Goal: Task Accomplishment & Management: Complete application form

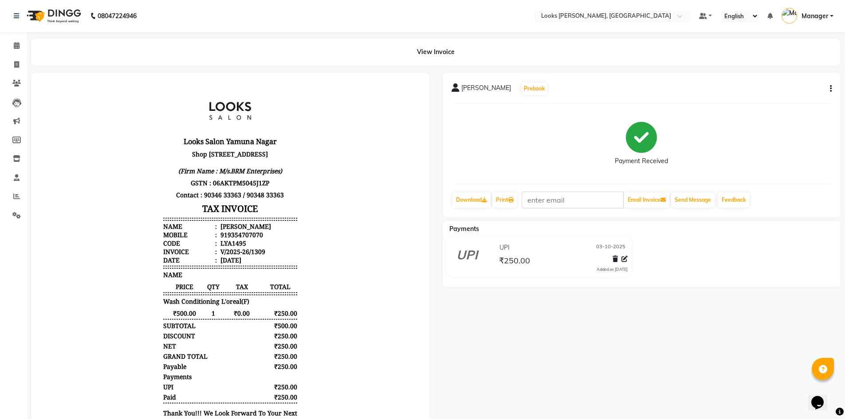
click at [5, 45] on link "Calendar" at bounding box center [13, 46] width 21 height 15
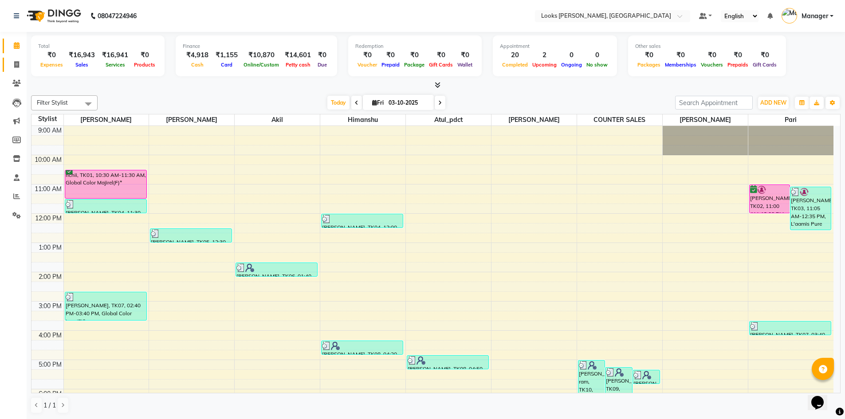
click at [16, 71] on link "Invoice" at bounding box center [13, 65] width 21 height 15
select select "service"
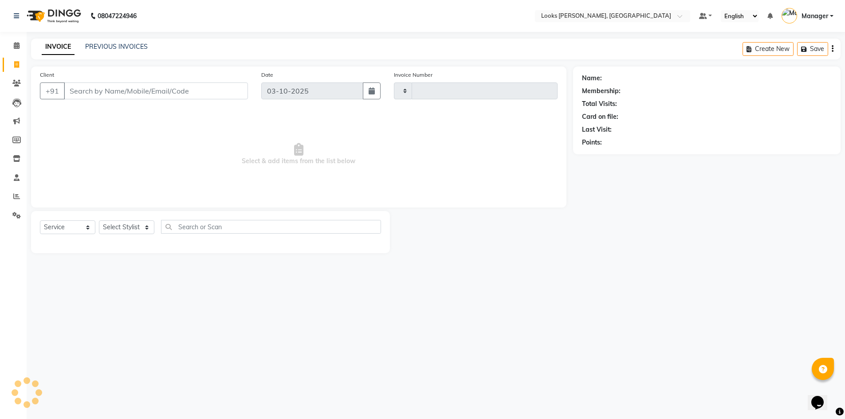
type input "1310"
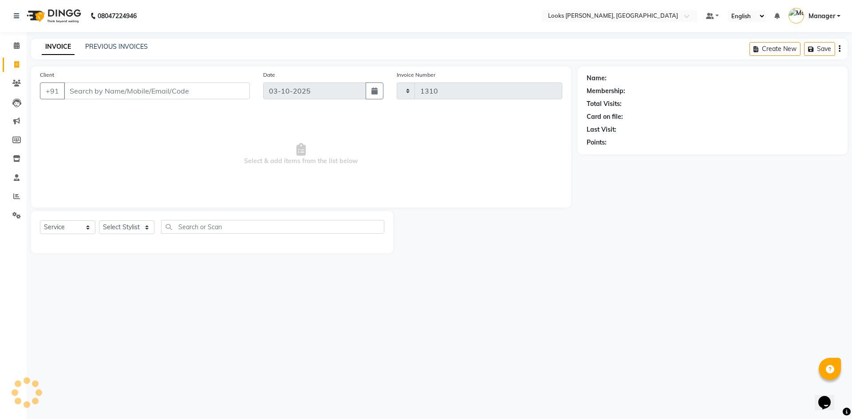
select select "6017"
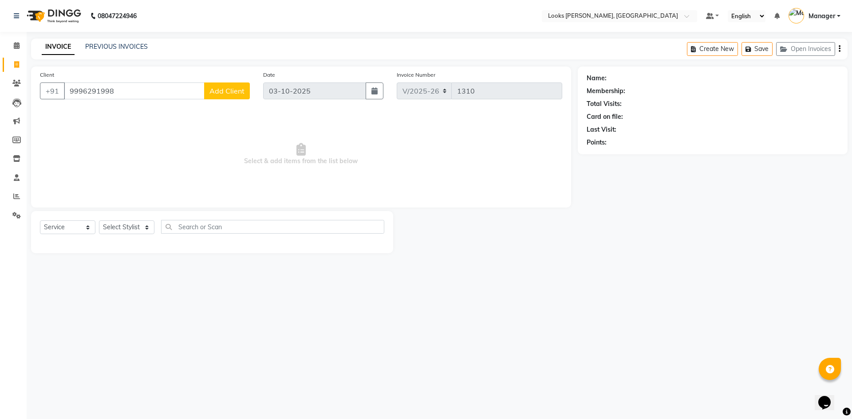
type input "9996291998"
click at [228, 89] on span "Add Client" at bounding box center [226, 91] width 35 height 9
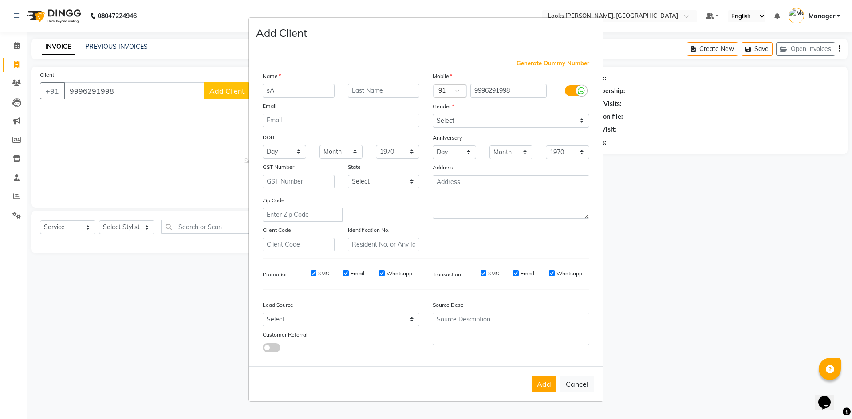
type input "s"
type input "SAGAR"
click at [540, 130] on div "Mobile Country Code × 91 9996291998 Gender Select [DEMOGRAPHIC_DATA] [DEMOGRAPH…" at bounding box center [511, 161] width 170 height 180
click at [540, 124] on select "Select [DEMOGRAPHIC_DATA] [DEMOGRAPHIC_DATA] Other Prefer Not To Say" at bounding box center [511, 121] width 157 height 14
select select "[DEMOGRAPHIC_DATA]"
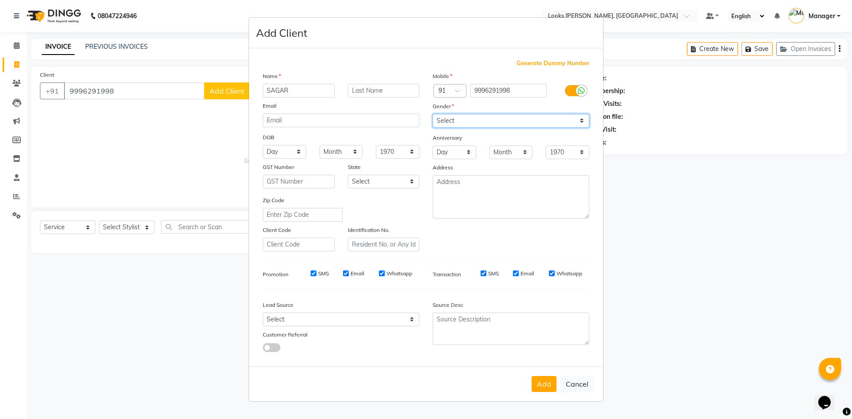
click at [433, 114] on select "Select [DEMOGRAPHIC_DATA] [DEMOGRAPHIC_DATA] Other Prefer Not To Say" at bounding box center [511, 121] width 157 height 14
click at [549, 386] on button "Add" at bounding box center [544, 384] width 25 height 16
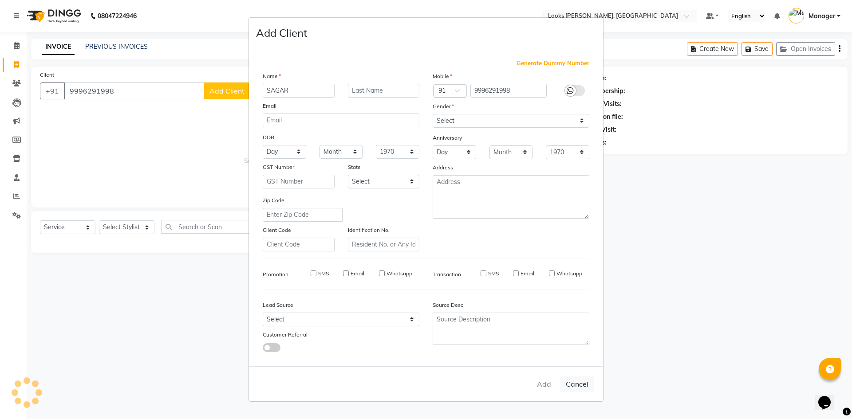
select select
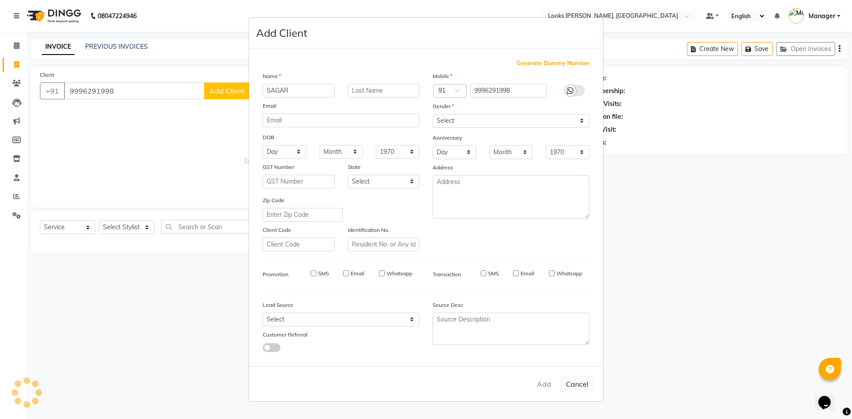
select select
checkbox input "false"
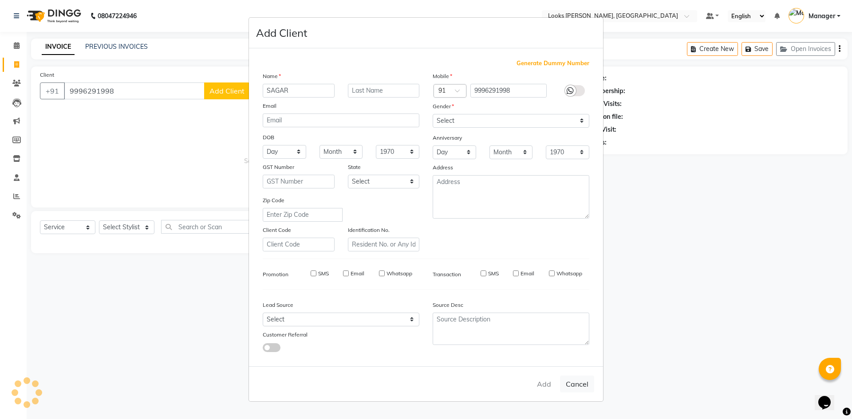
checkbox input "false"
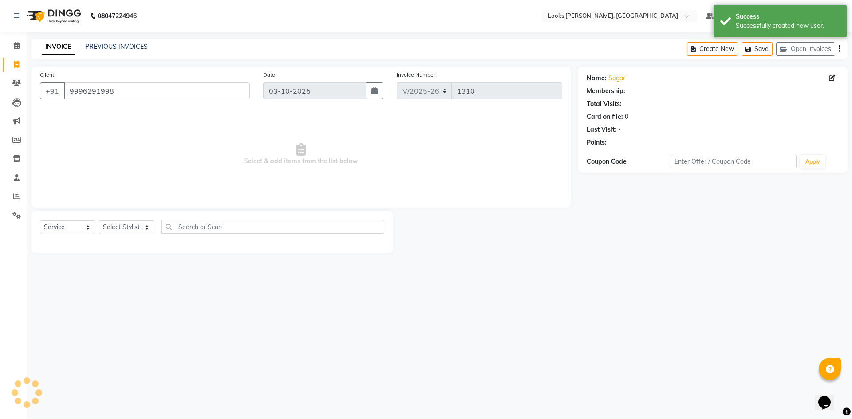
select select "1: Object"
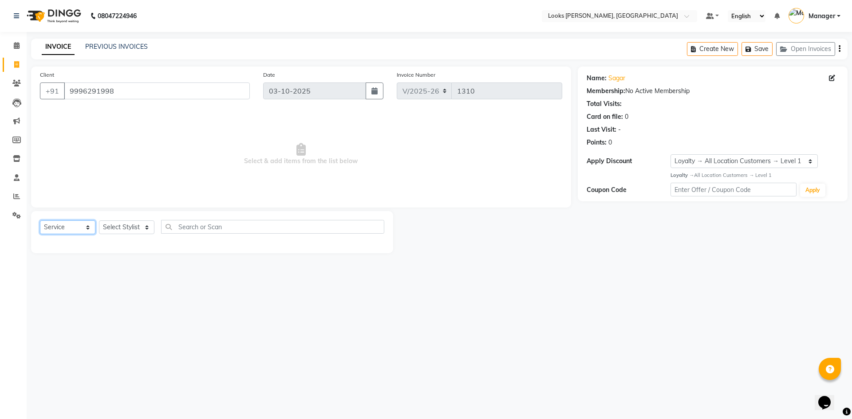
click at [87, 230] on select "Select Service Product Membership Package Voucher Prepaid Gift Card" at bounding box center [67, 228] width 55 height 14
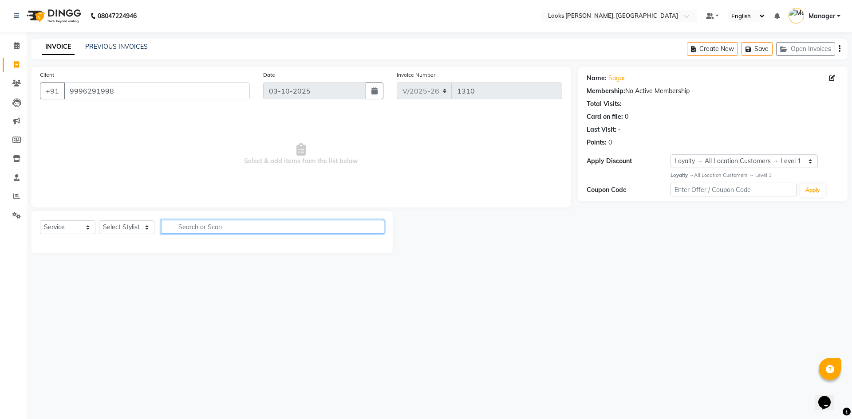
click at [163, 230] on input "text" at bounding box center [272, 227] width 223 height 14
click at [131, 229] on select "Select Stylist [PERSON_NAME] [PERSON_NAME] Atul_pdct BRM_MASTER COUNTER SALES […" at bounding box center [126, 228] width 55 height 14
select select "44303"
click at [99, 221] on select "Select Stylist [PERSON_NAME] [PERSON_NAME] Atul_pdct BRM_MASTER COUNTER SALES […" at bounding box center [126, 228] width 55 height 14
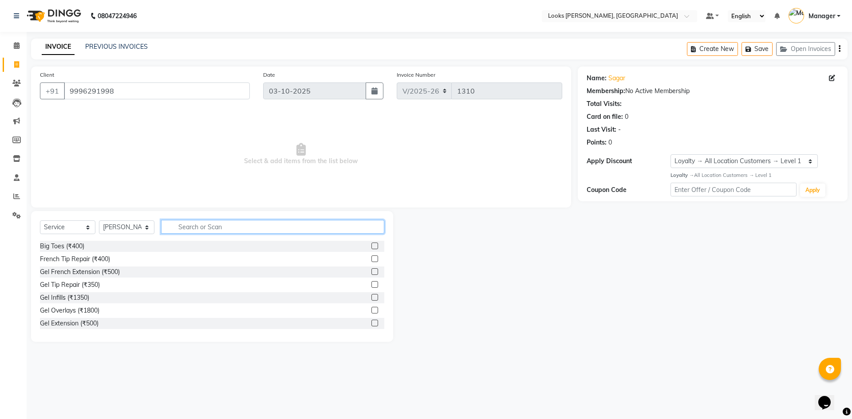
click at [212, 226] on input "text" at bounding box center [272, 227] width 223 height 14
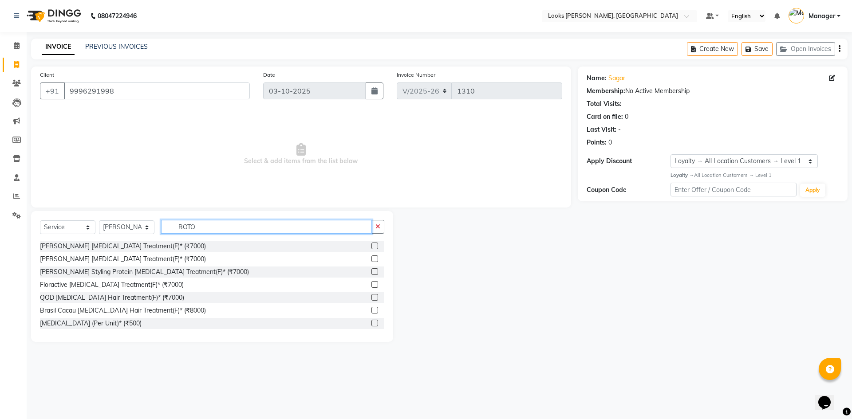
type input "BOTO"
click at [371, 245] on label at bounding box center [374, 246] width 7 height 7
click at [371, 245] on input "checkbox" at bounding box center [374, 247] width 6 height 6
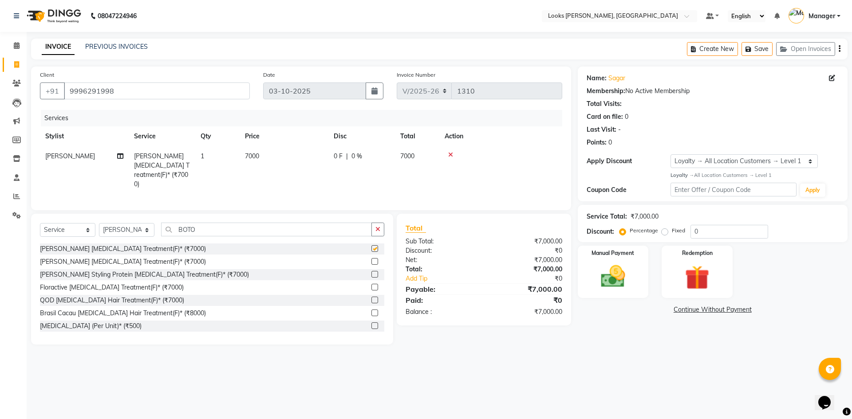
checkbox input "false"
click at [268, 158] on td "7000" at bounding box center [284, 170] width 89 height 48
select select "44303"
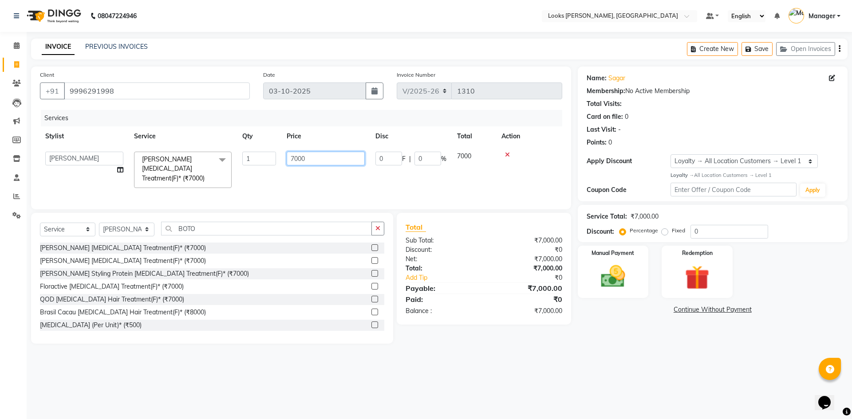
drag, startPoint x: 317, startPoint y: 164, endPoint x: 286, endPoint y: 162, distance: 30.7
click at [286, 162] on td "7000" at bounding box center [325, 169] width 89 height 47
type input "6200"
click at [554, 143] on th "Action" at bounding box center [529, 136] width 66 height 20
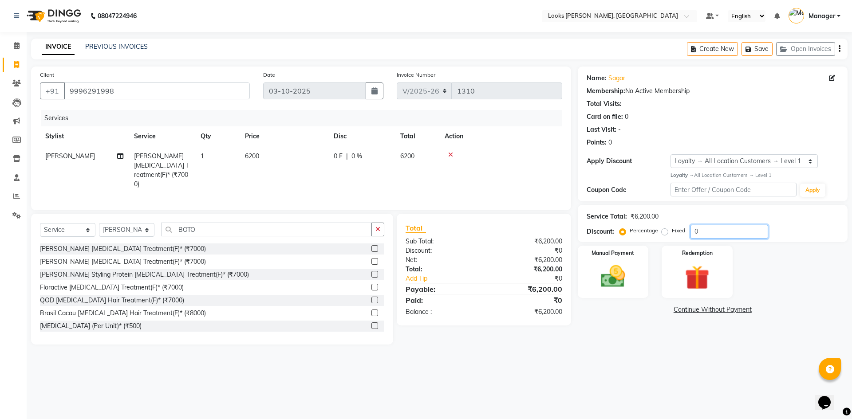
click at [706, 232] on input "0" at bounding box center [730, 232] width 78 height 14
click at [623, 277] on img at bounding box center [612, 276] width 41 height 29
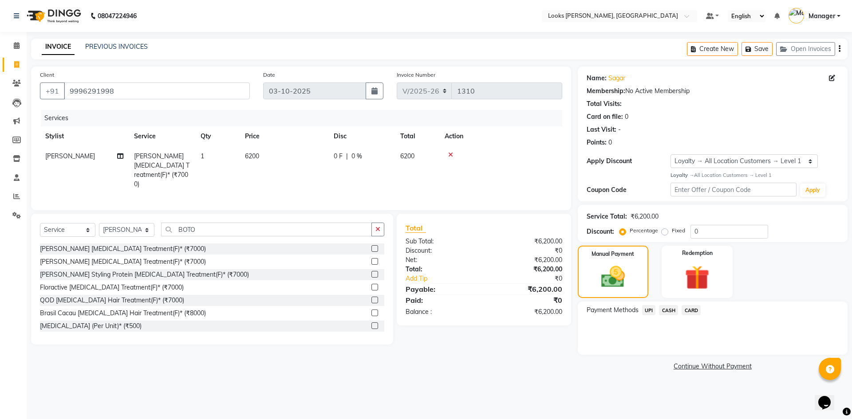
click at [668, 312] on span "CASH" at bounding box center [668, 310] width 19 height 10
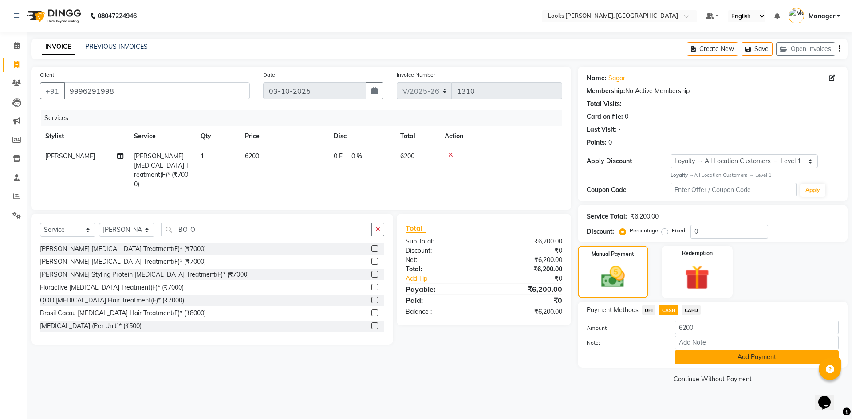
click at [723, 362] on button "Add Payment" at bounding box center [757, 358] width 164 height 14
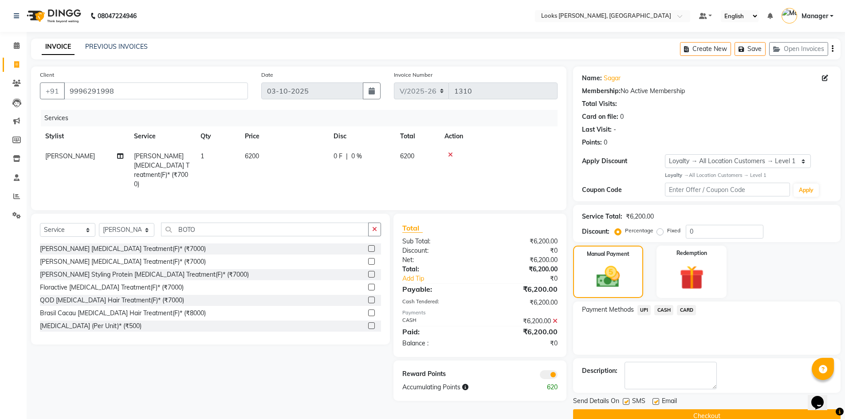
scroll to position [17, 0]
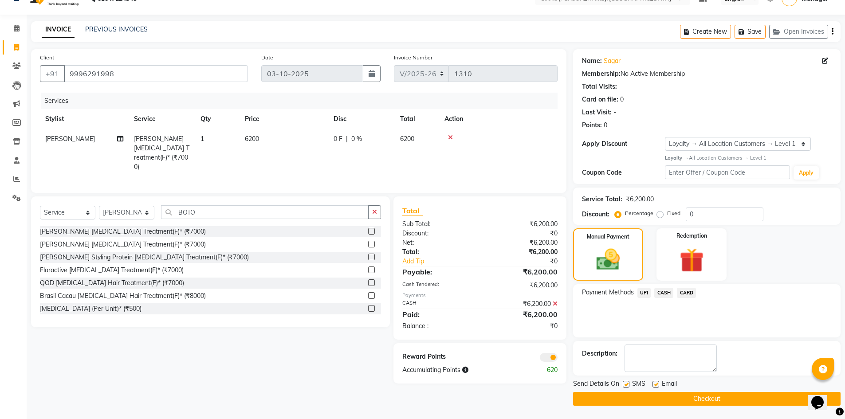
click at [722, 399] on button "Checkout" at bounding box center [707, 399] width 268 height 14
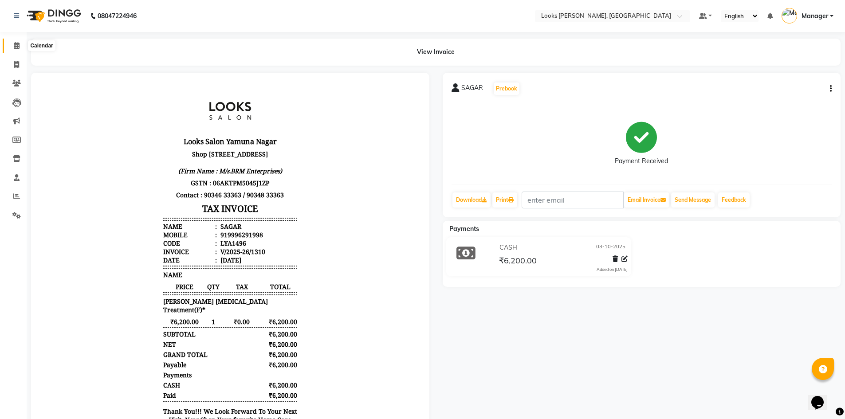
click at [14, 45] on icon at bounding box center [17, 45] width 6 height 7
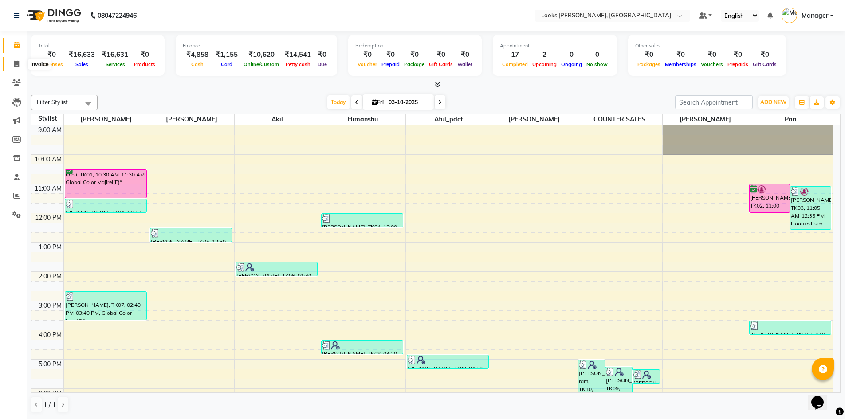
click at [16, 64] on icon at bounding box center [16, 64] width 5 height 7
select select "6017"
select select "service"
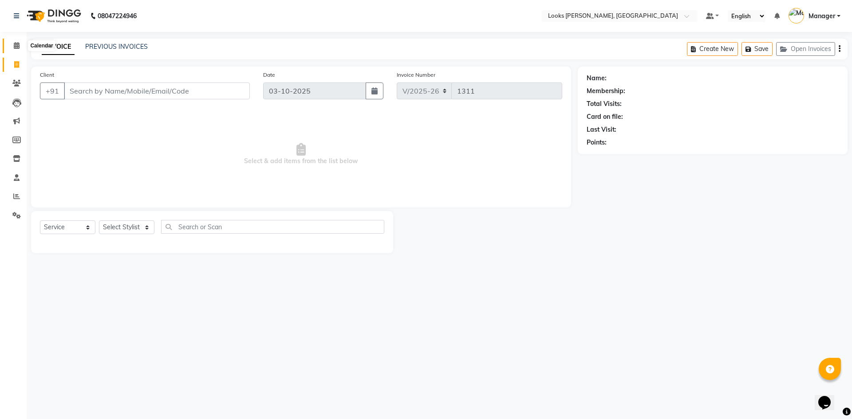
click at [16, 43] on icon at bounding box center [17, 45] width 6 height 7
